Goal: Navigation & Orientation: Find specific page/section

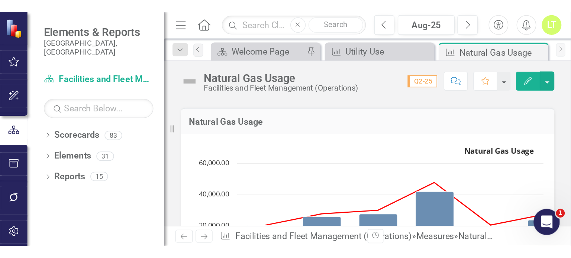
scroll to position [157, 0]
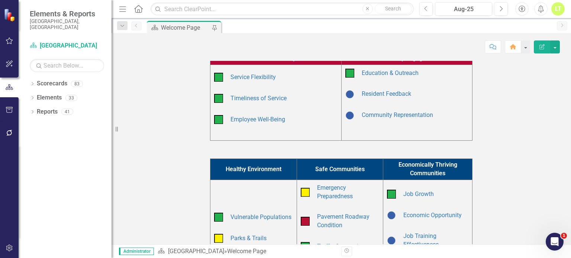
scroll to position [165, 0]
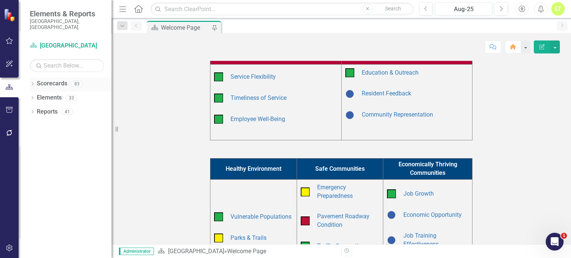
click at [31, 78] on div "Dropdown Scorecards 83" at bounding box center [71, 85] width 82 height 14
click at [33, 82] on icon at bounding box center [33, 83] width 2 height 3
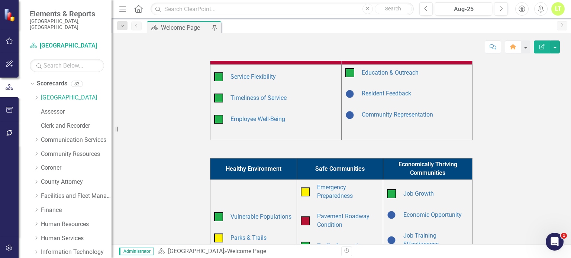
click at [29, 78] on div "Dropdown Scorecards 83 Dropdown Arapahoe County Provide Essential and Mandated …" at bounding box center [65, 168] width 93 height 181
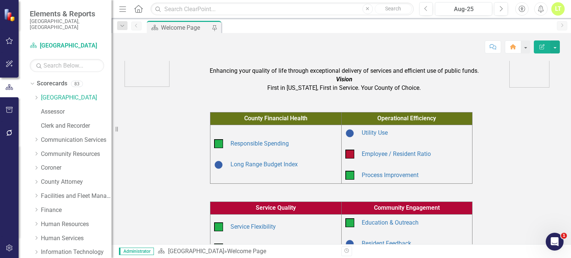
scroll to position [0, 0]
